Goal: Obtain resource: Obtain resource

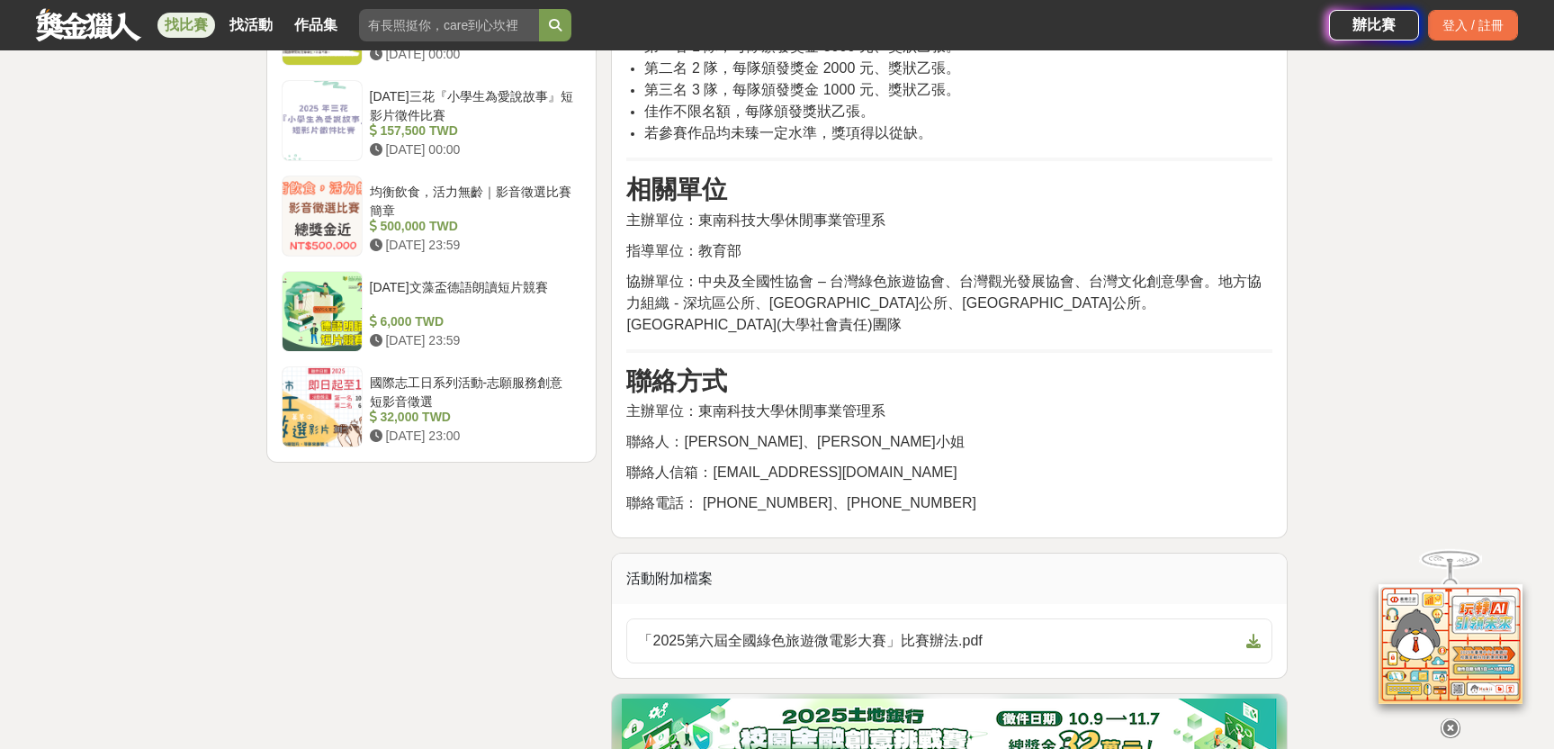
scroll to position [2380, 0]
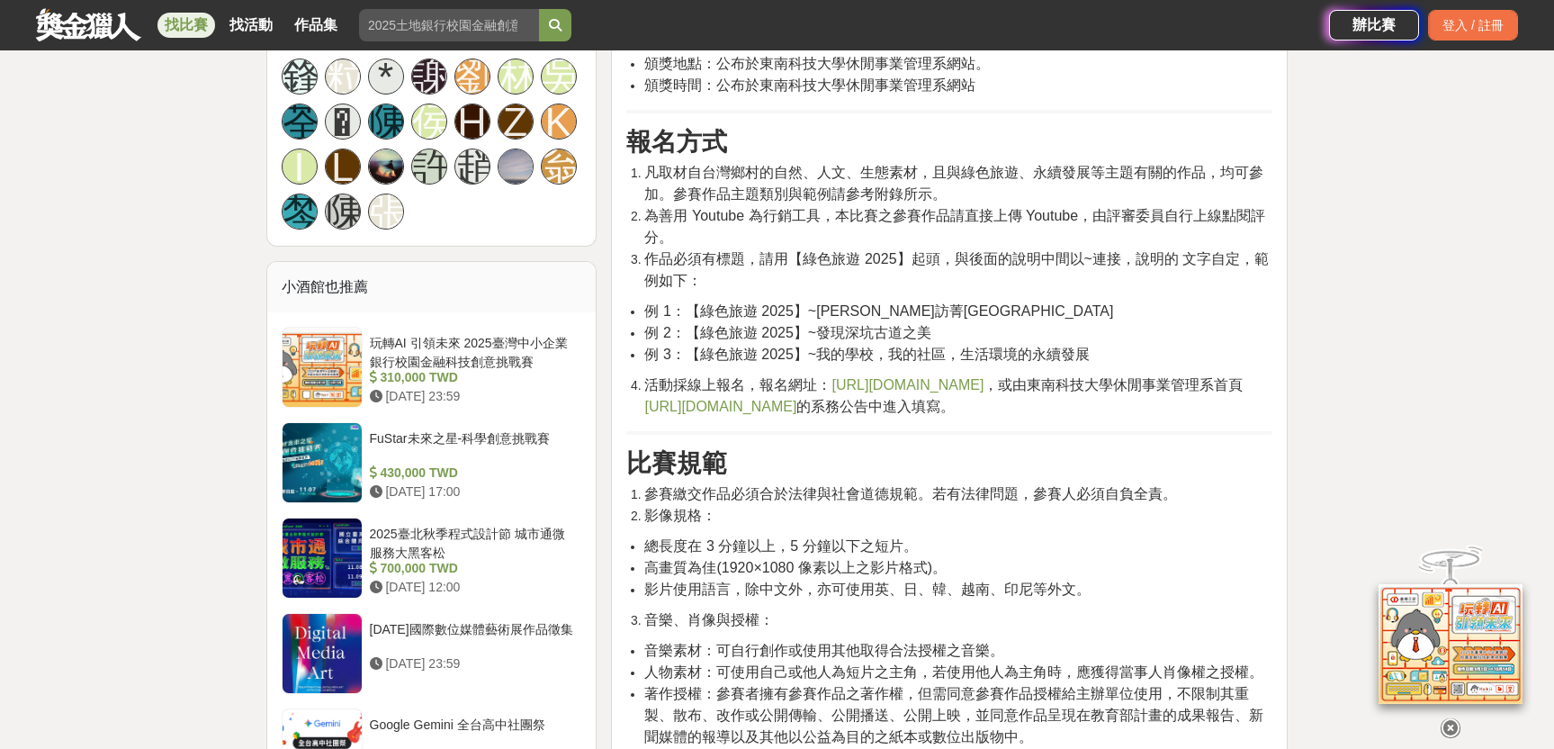
scroll to position [1262, 0]
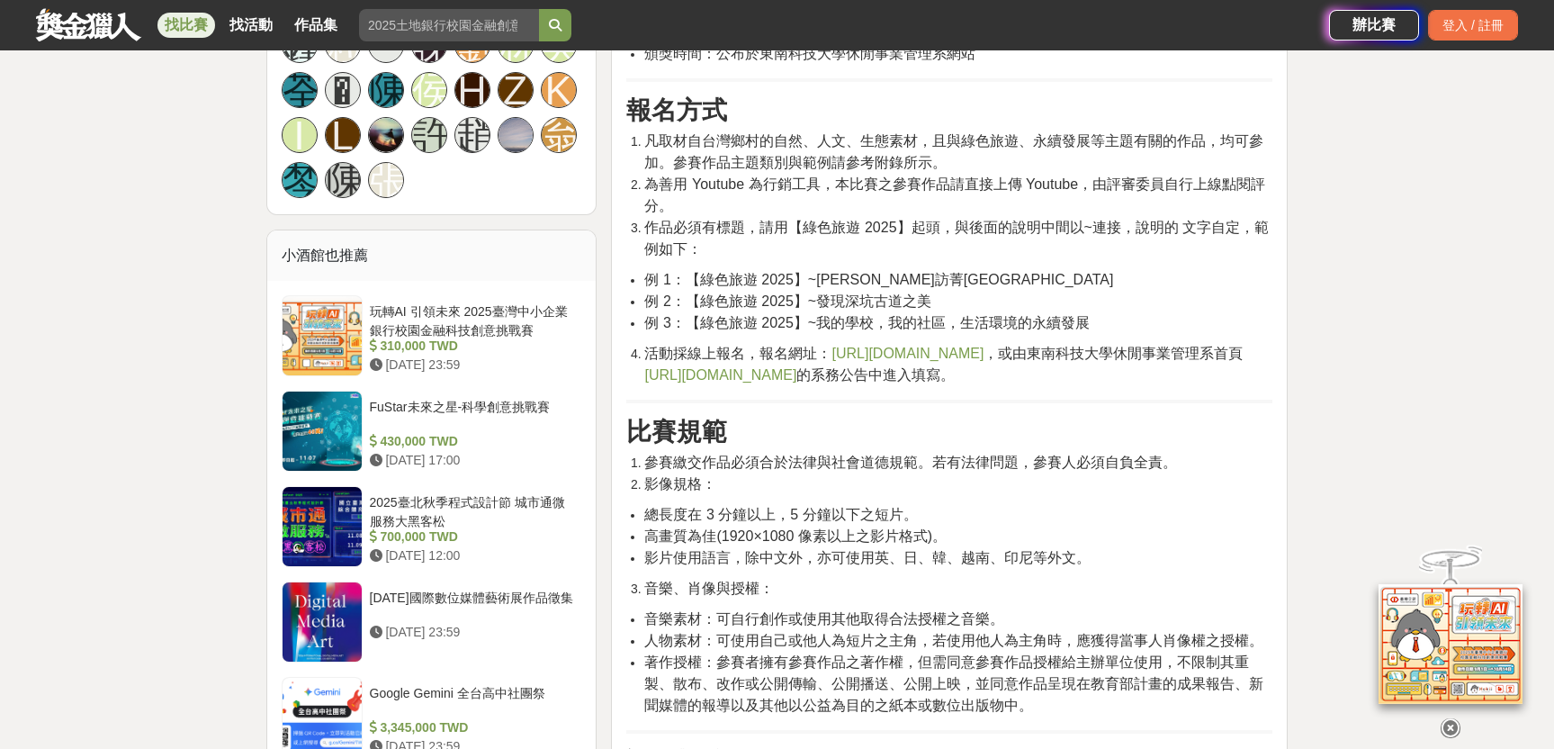
click at [754, 382] on link "[URL][DOMAIN_NAME]" at bounding box center [720, 374] width 152 height 15
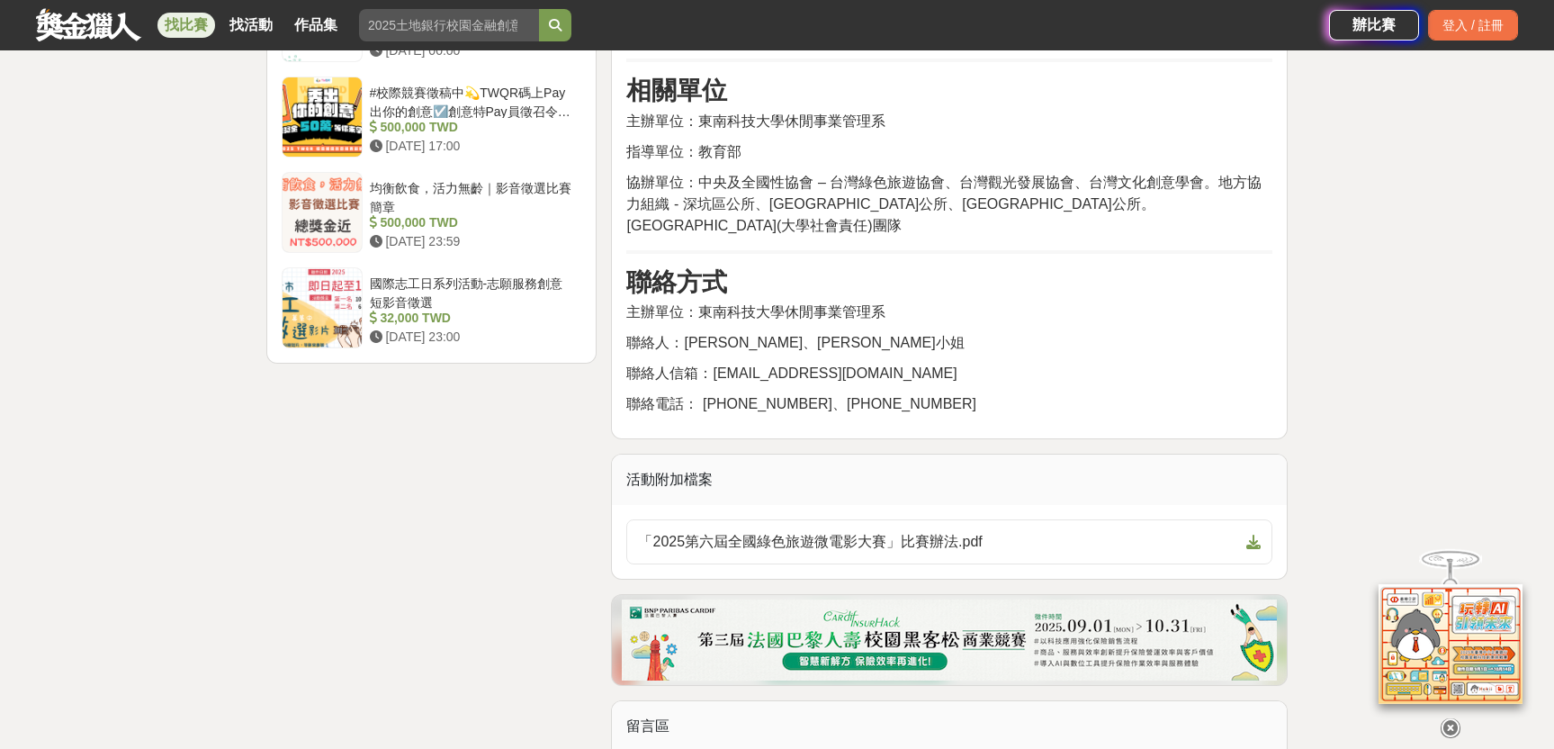
scroll to position [2441, 0]
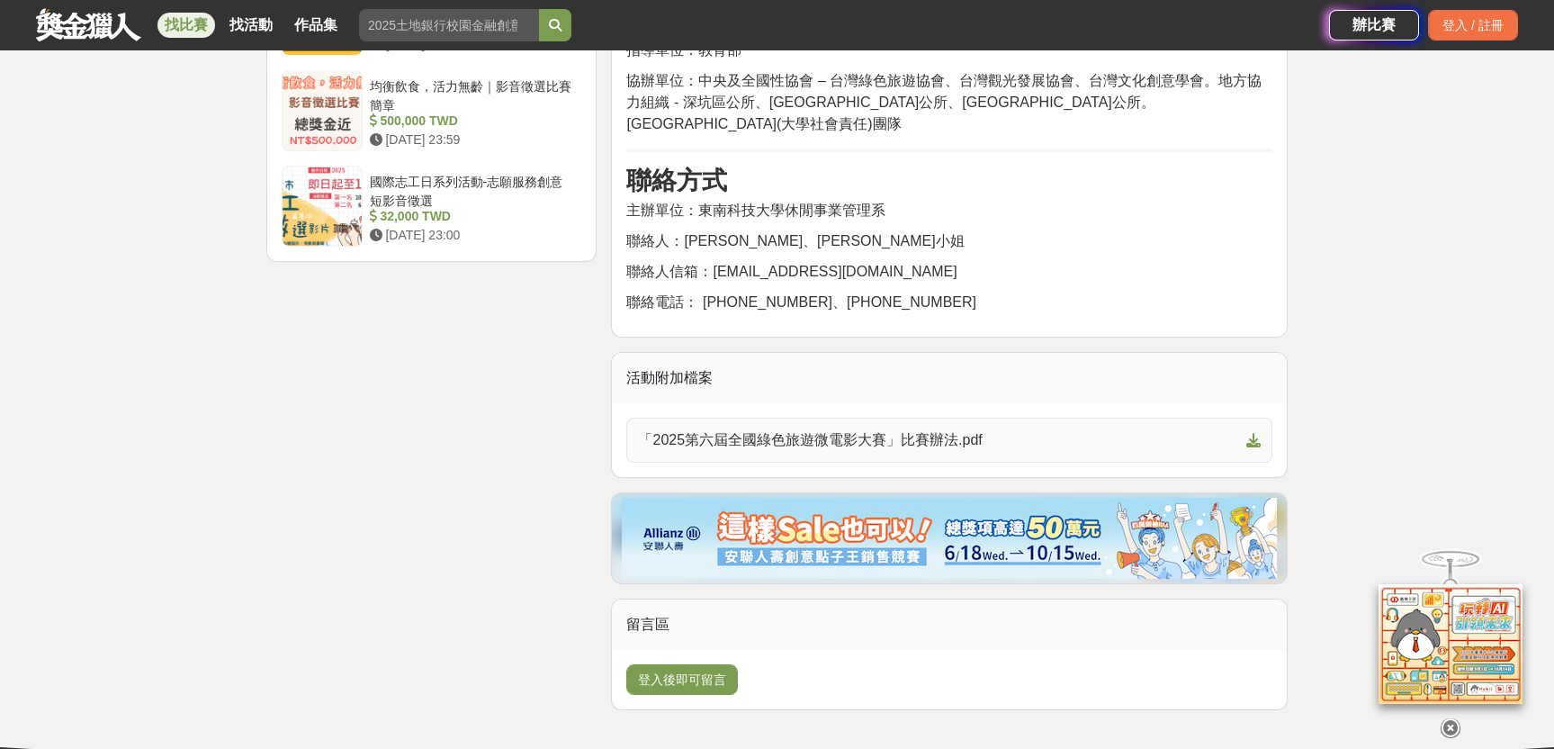
click at [922, 451] on span "「2025第六屆全國綠色旅遊微電影大賽」比賽辦法.pdf" at bounding box center [938, 440] width 601 height 22
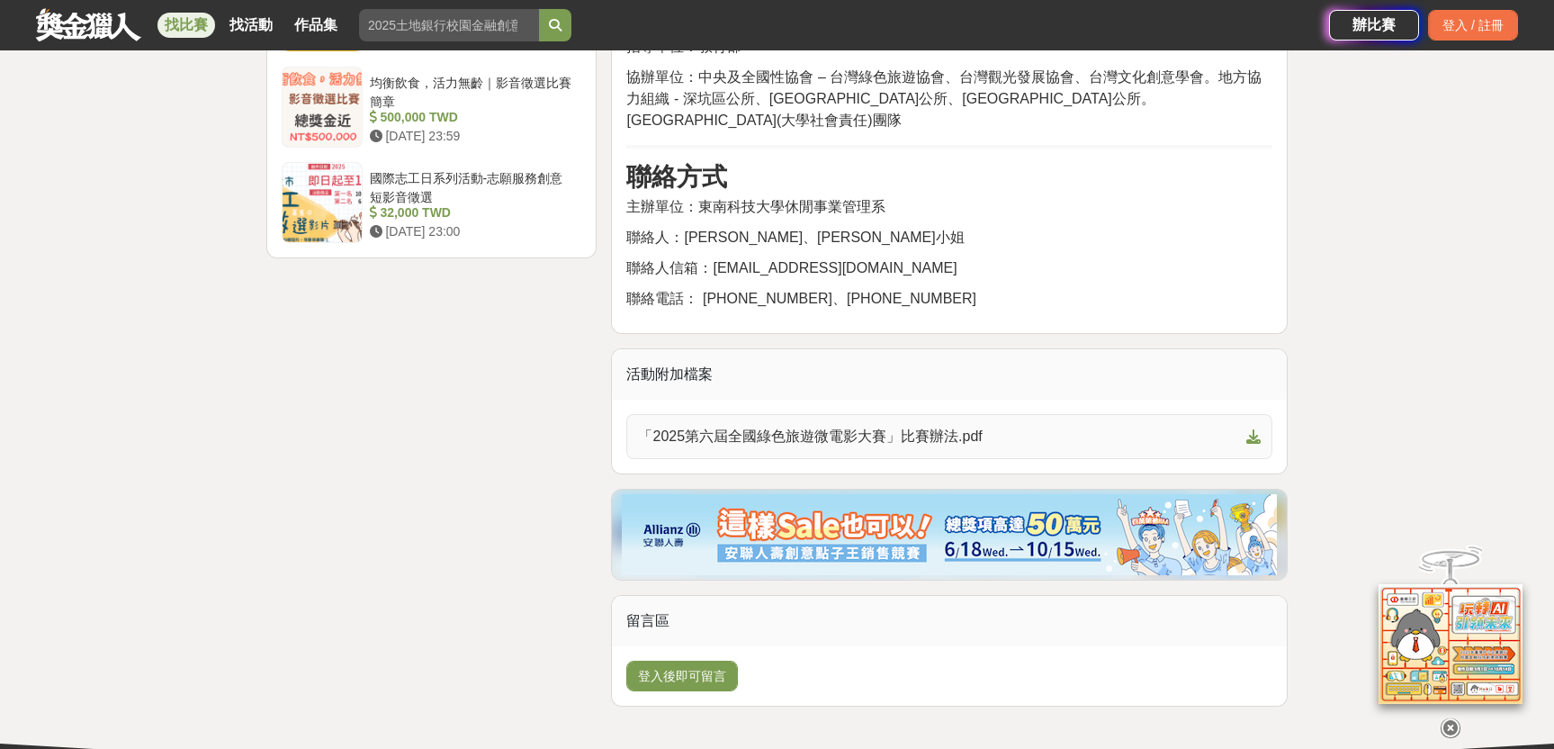
click at [925, 447] on span "「2025第六屆全國綠色旅遊微電影大賽」比賽辦法.pdf" at bounding box center [938, 437] width 601 height 22
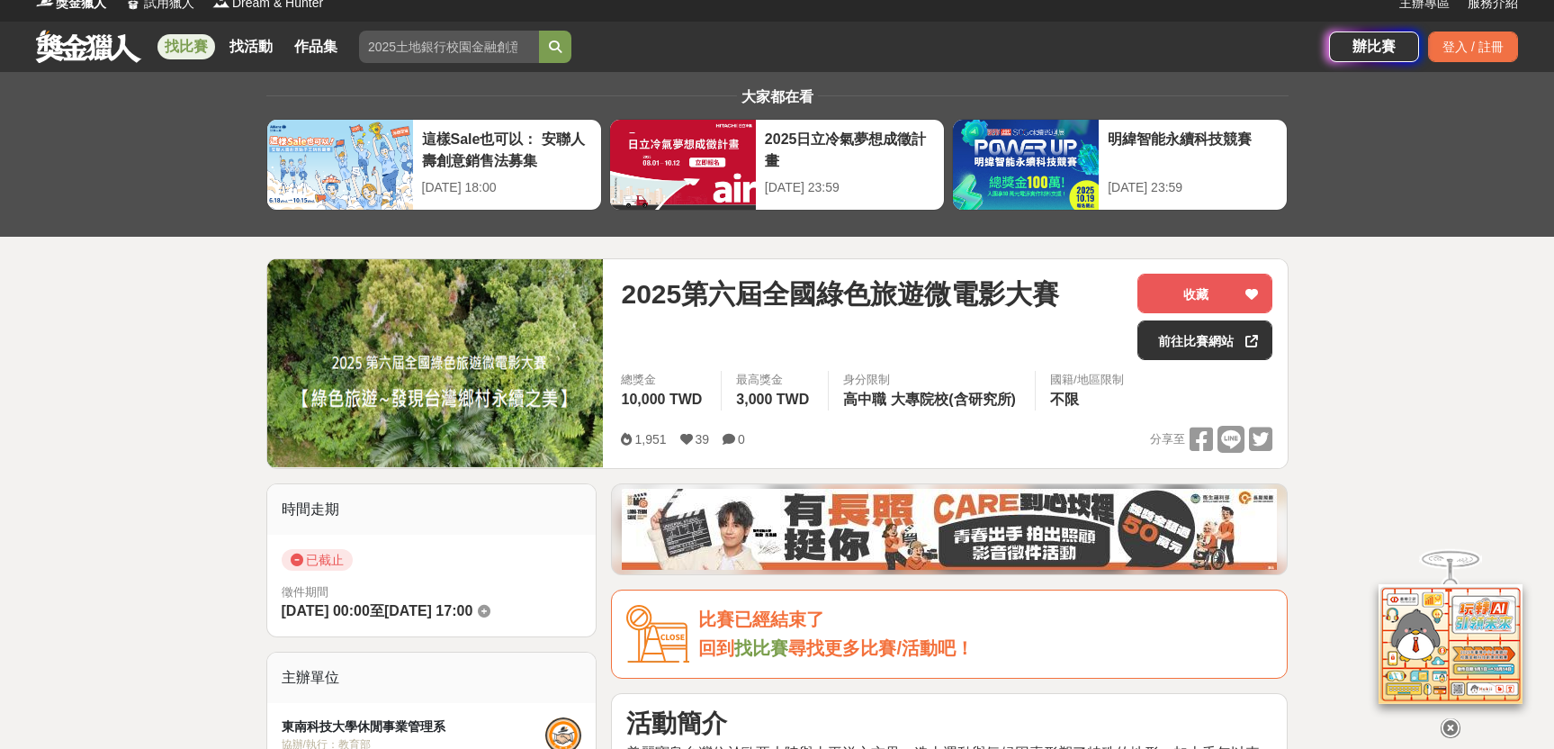
scroll to position [0, 0]
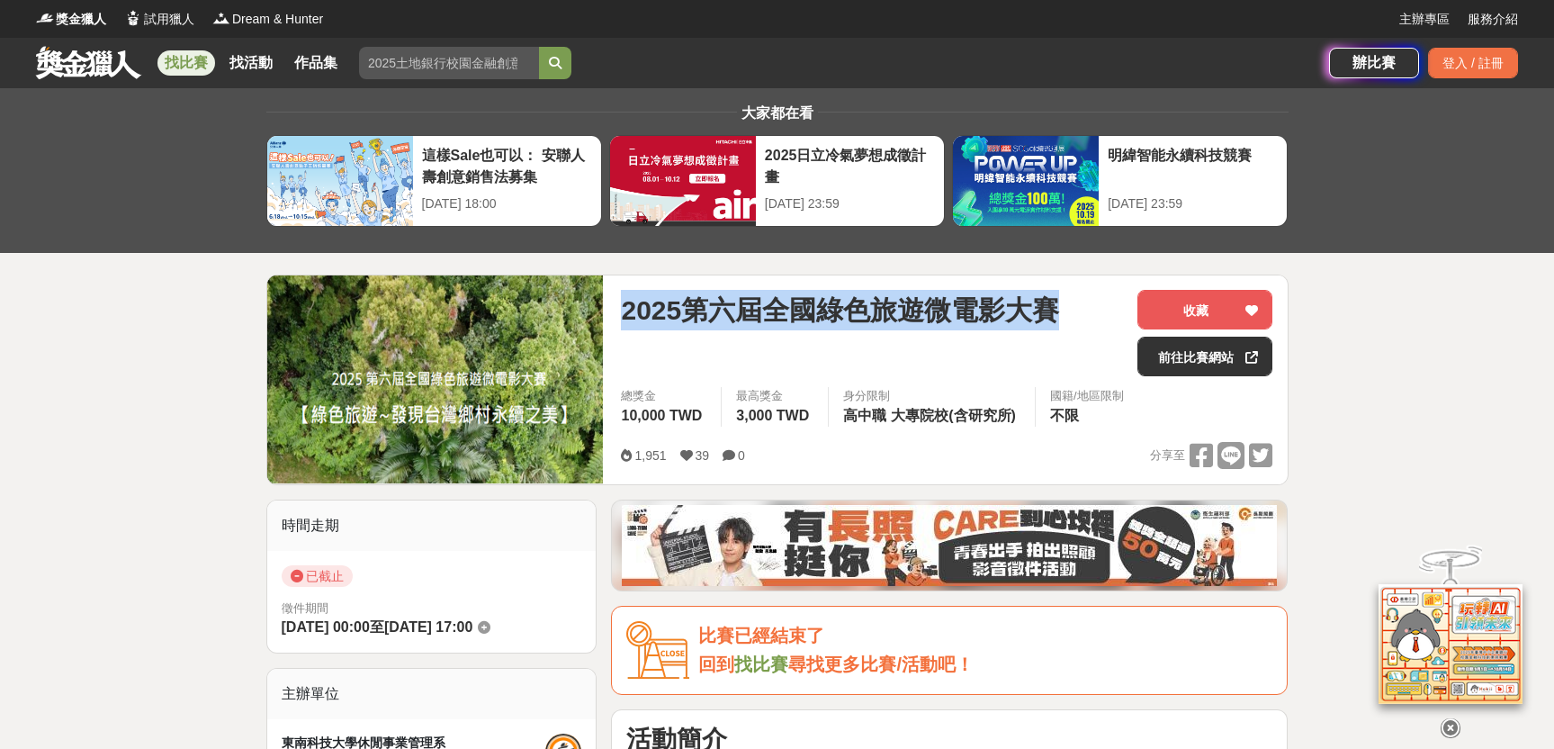
drag, startPoint x: 1055, startPoint y: 306, endPoint x: 616, endPoint y: 283, distance: 439.7
click at [616, 283] on div "2025第六屆全國綠色旅遊微電影大賽 收藏 前往比賽網站 總獎金 10,000 TWD 最高獎金 3,000 TWD 身分限制 高中職 大專院校(含研究所) …" at bounding box center [947, 379] width 680 height 209
copy span "2025第六屆全國綠色旅遊微電影大賽"
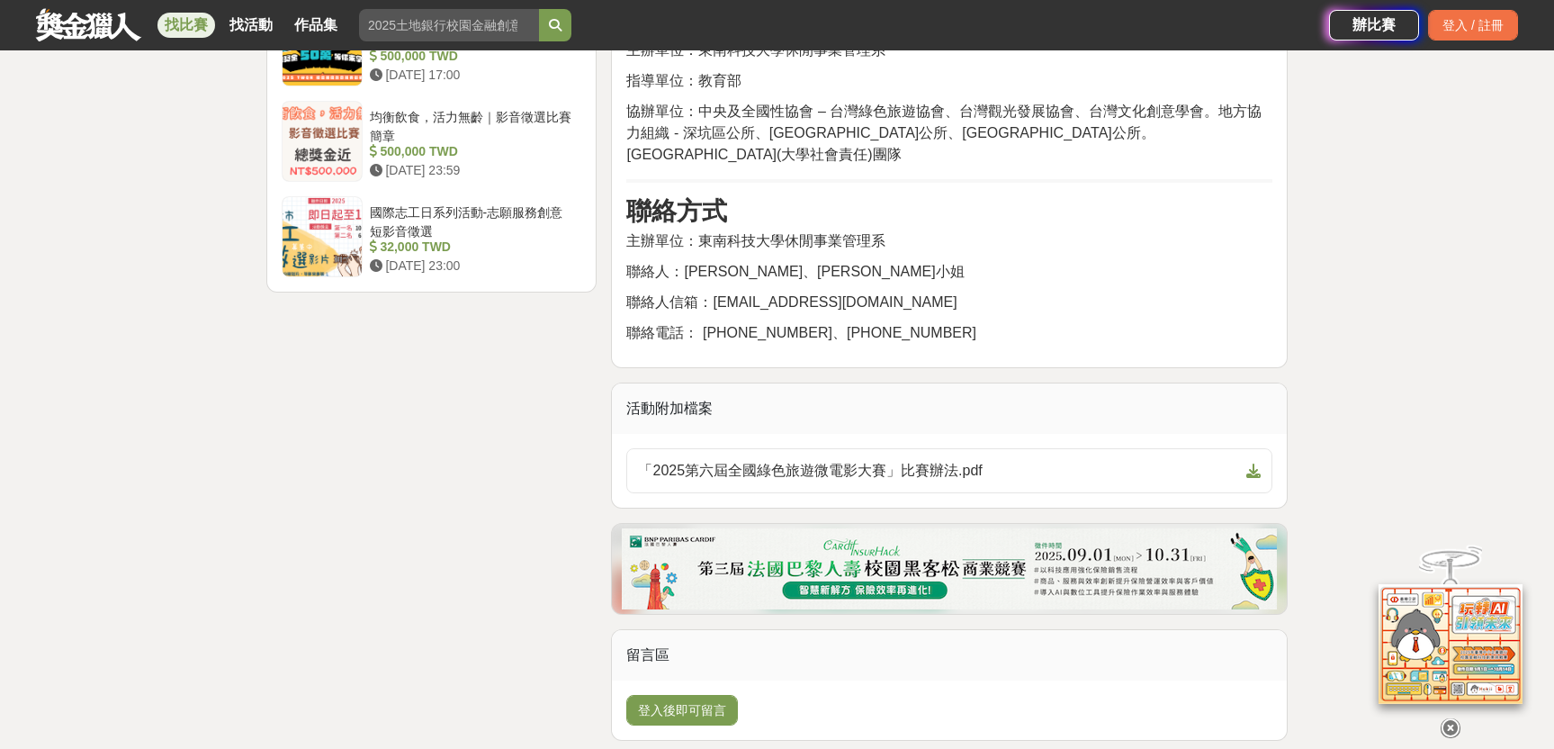
scroll to position [2406, 0]
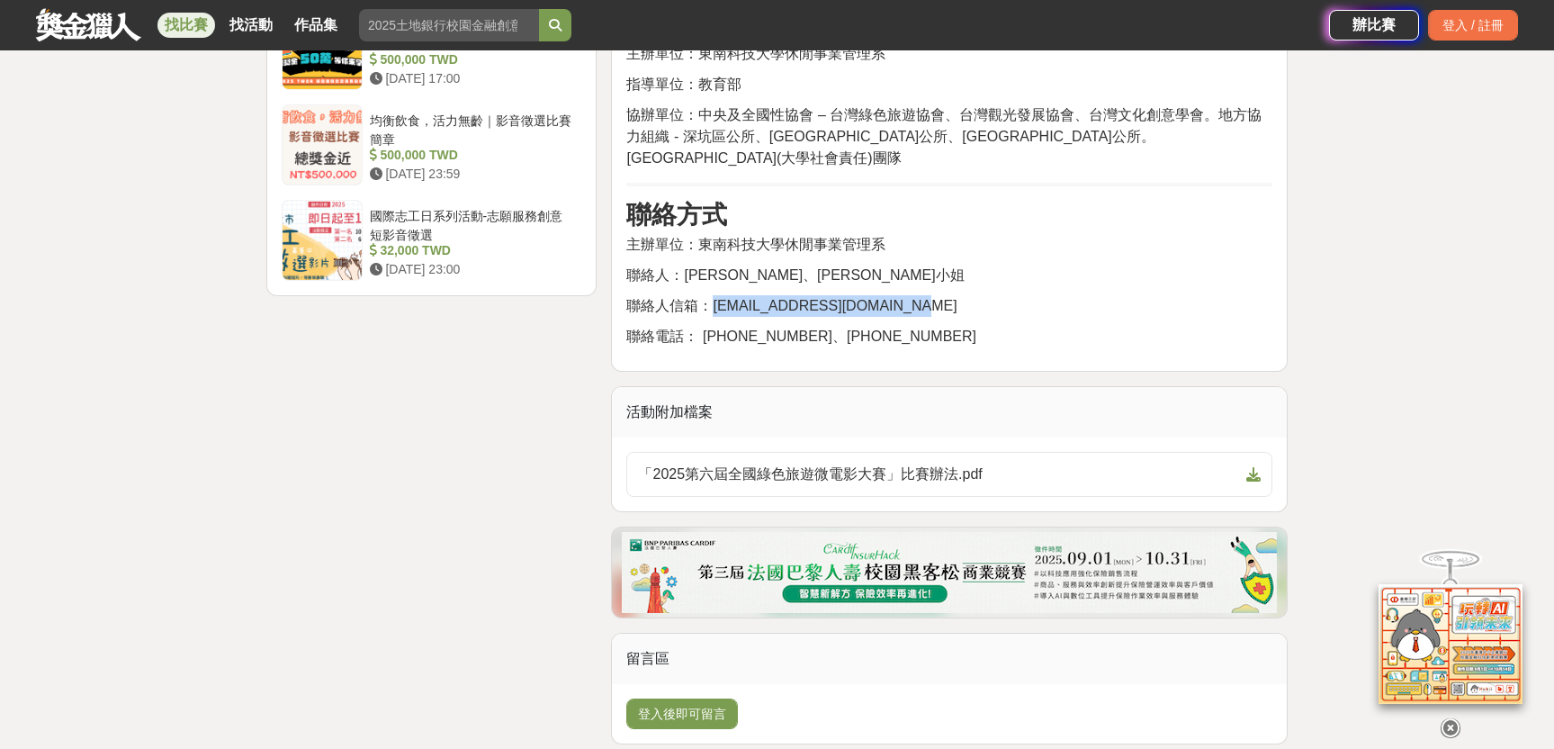
drag, startPoint x: 710, startPoint y: 347, endPoint x: 896, endPoint y: 349, distance: 186.3
click at [897, 317] on p "聯絡人信箱：[EMAIL_ADDRESS][DOMAIN_NAME]" at bounding box center [949, 306] width 646 height 22
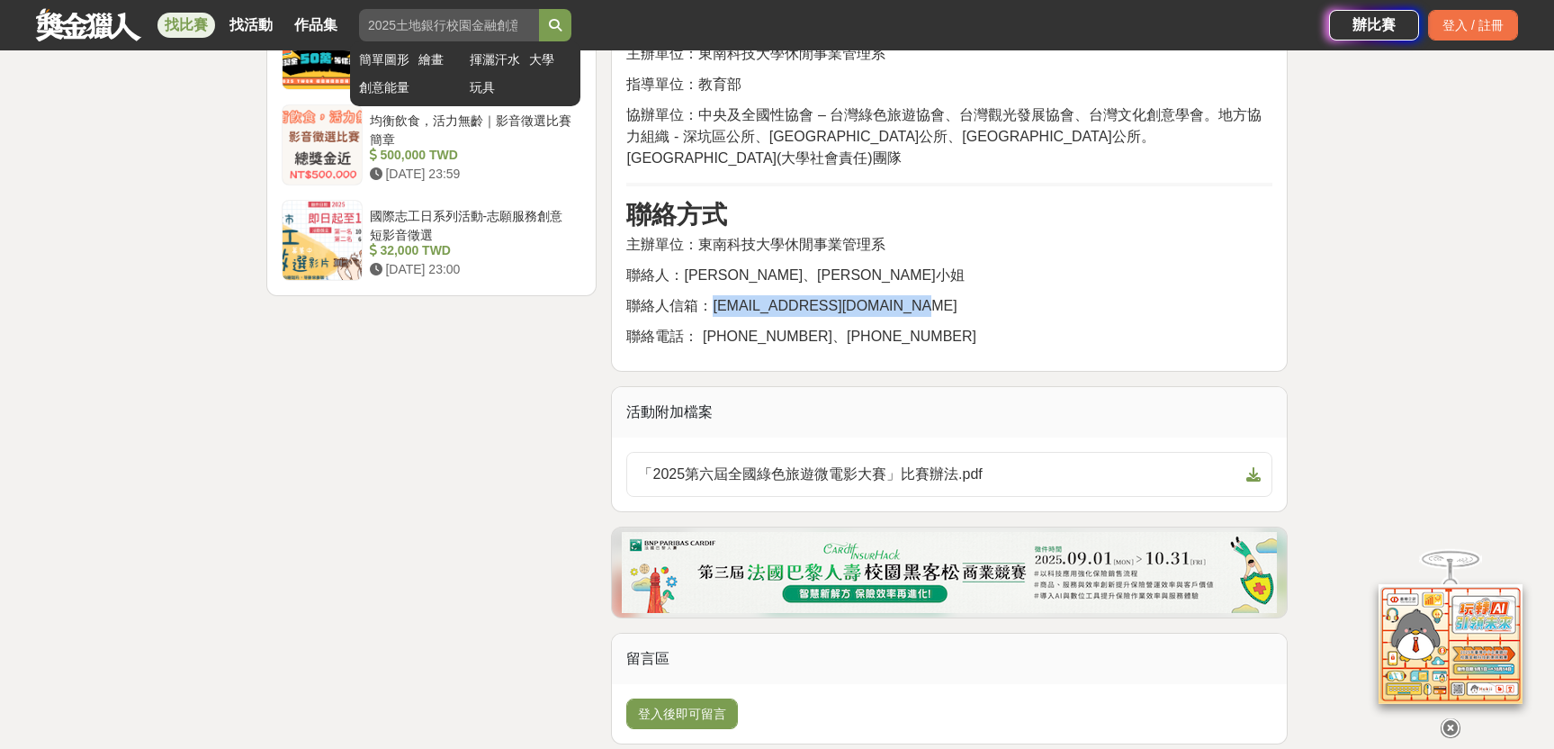
copy span "[EMAIL_ADDRESS][DOMAIN_NAME]"
